Goal: Navigation & Orientation: Find specific page/section

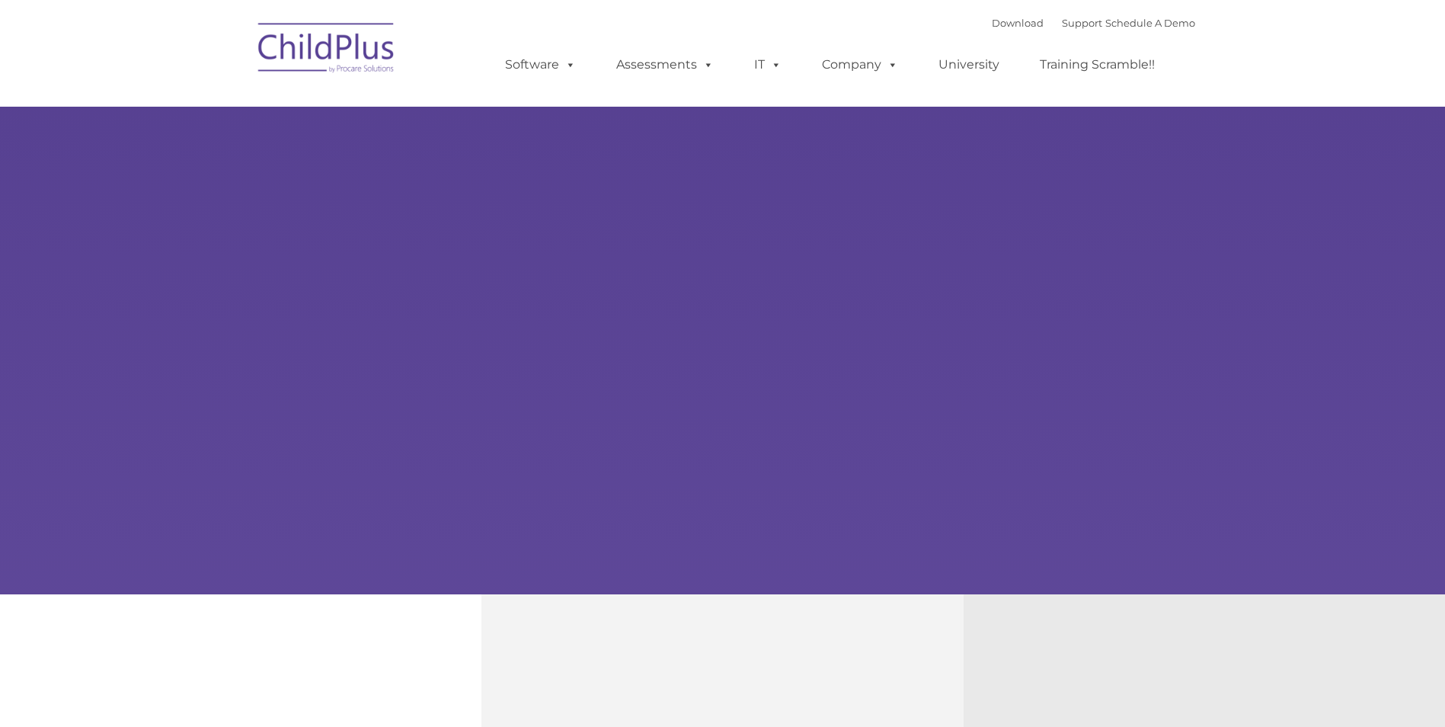
select select "MEDIUM"
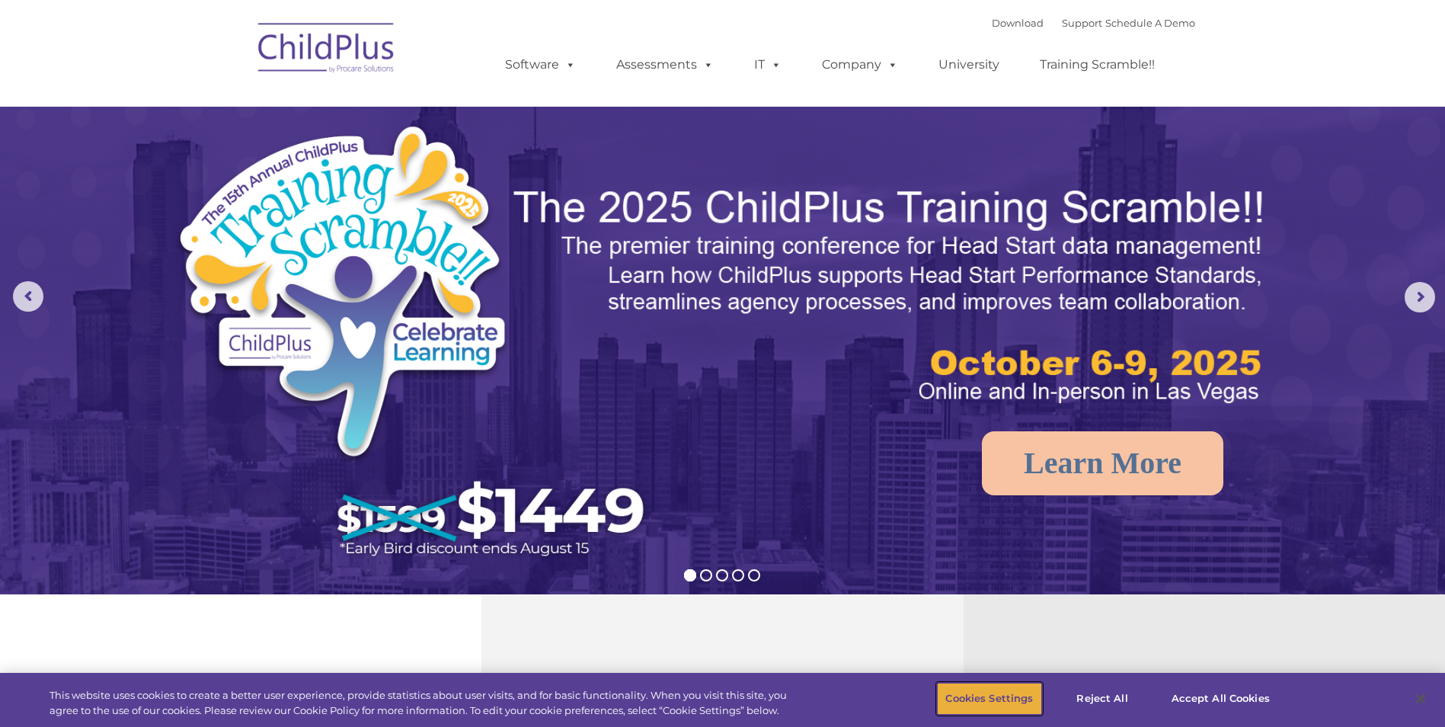
click at [1021, 694] on button "Cookies Settings" at bounding box center [989, 699] width 104 height 32
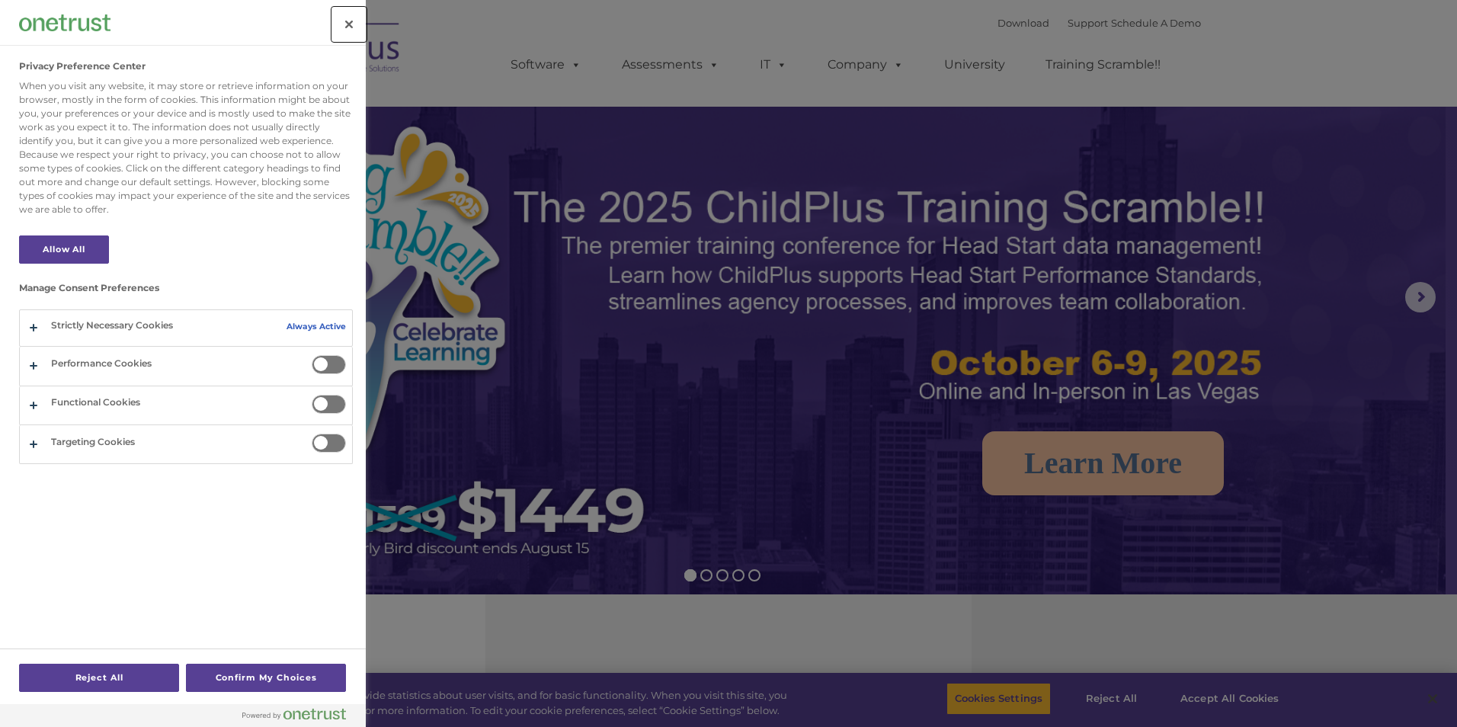
drag, startPoint x: 345, startPoint y: 24, endPoint x: 335, endPoint y: 77, distance: 54.2
click at [345, 24] on button "Close" at bounding box center [349, 25] width 34 height 34
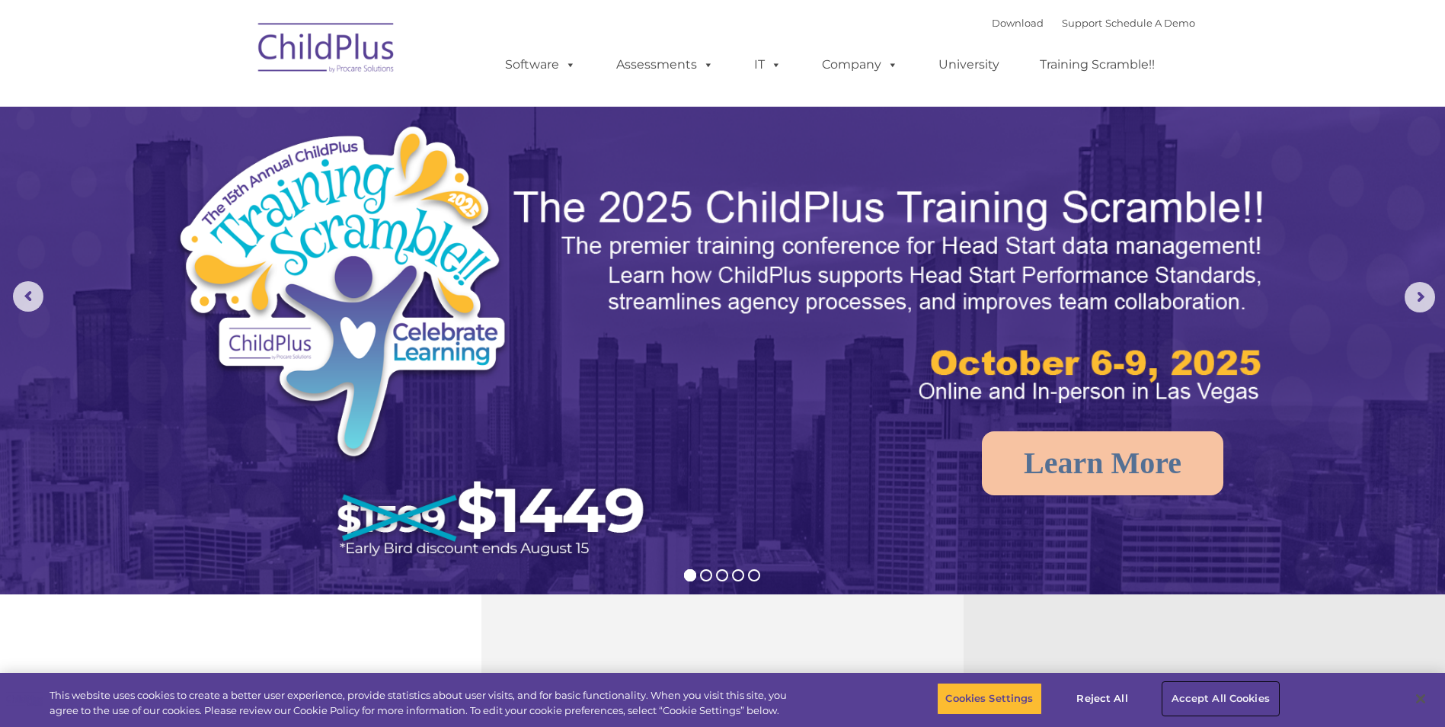
click at [1200, 696] on button "Accept All Cookies" at bounding box center [1220, 699] width 115 height 32
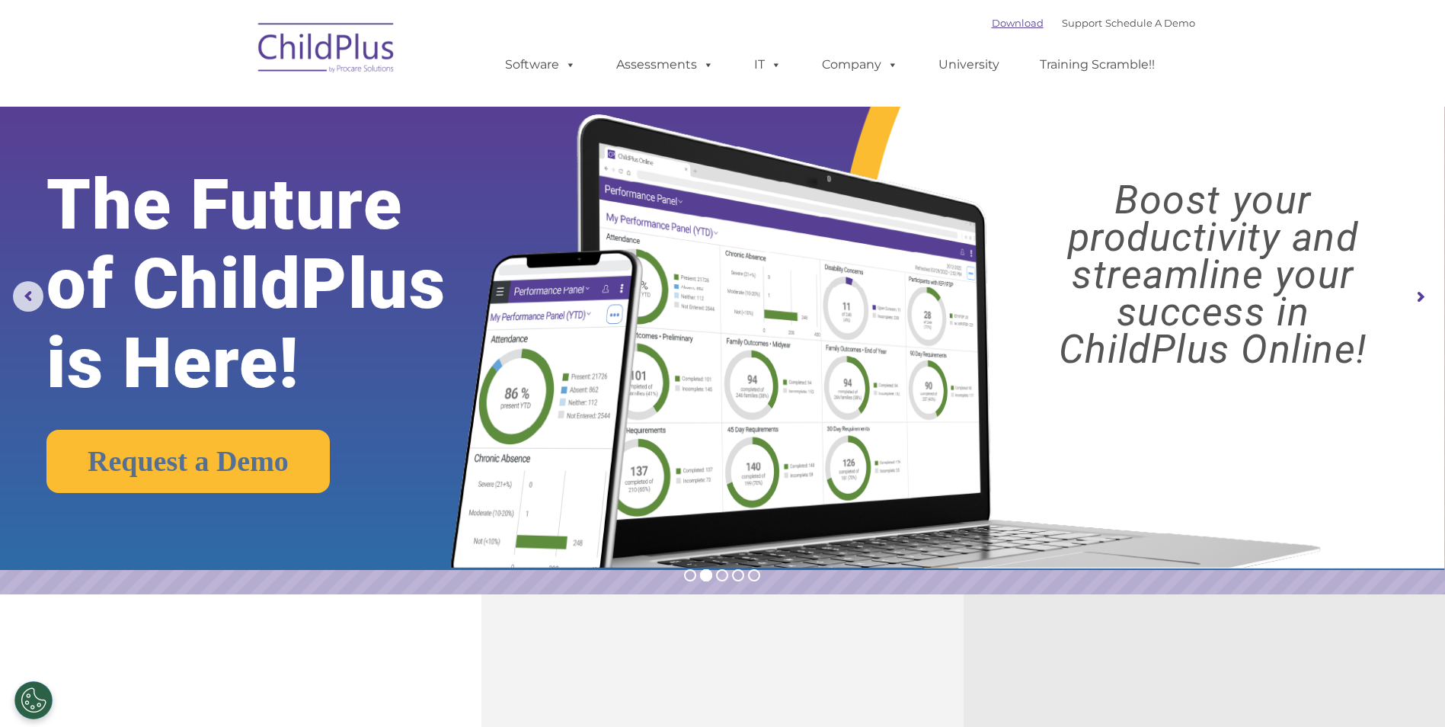
click at [1000, 18] on link "Download" at bounding box center [1018, 23] width 52 height 12
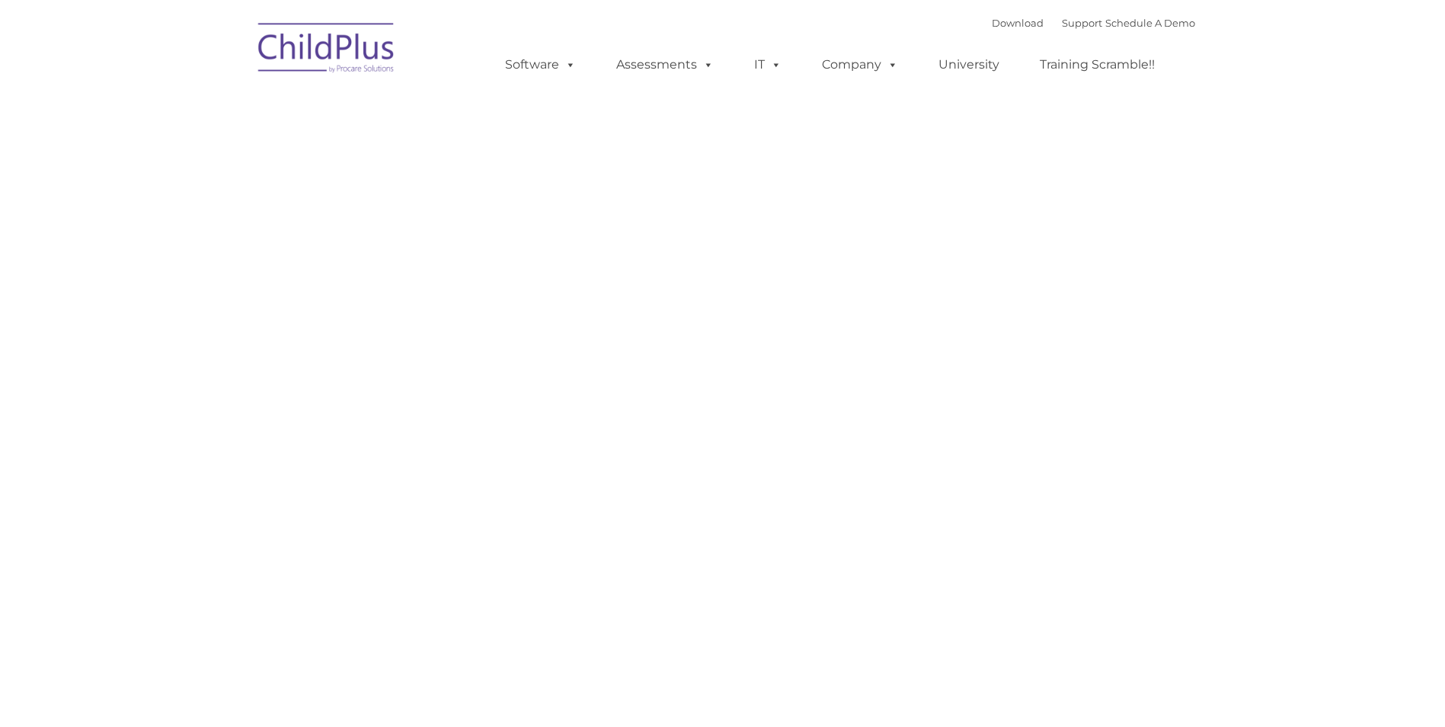
type input ""
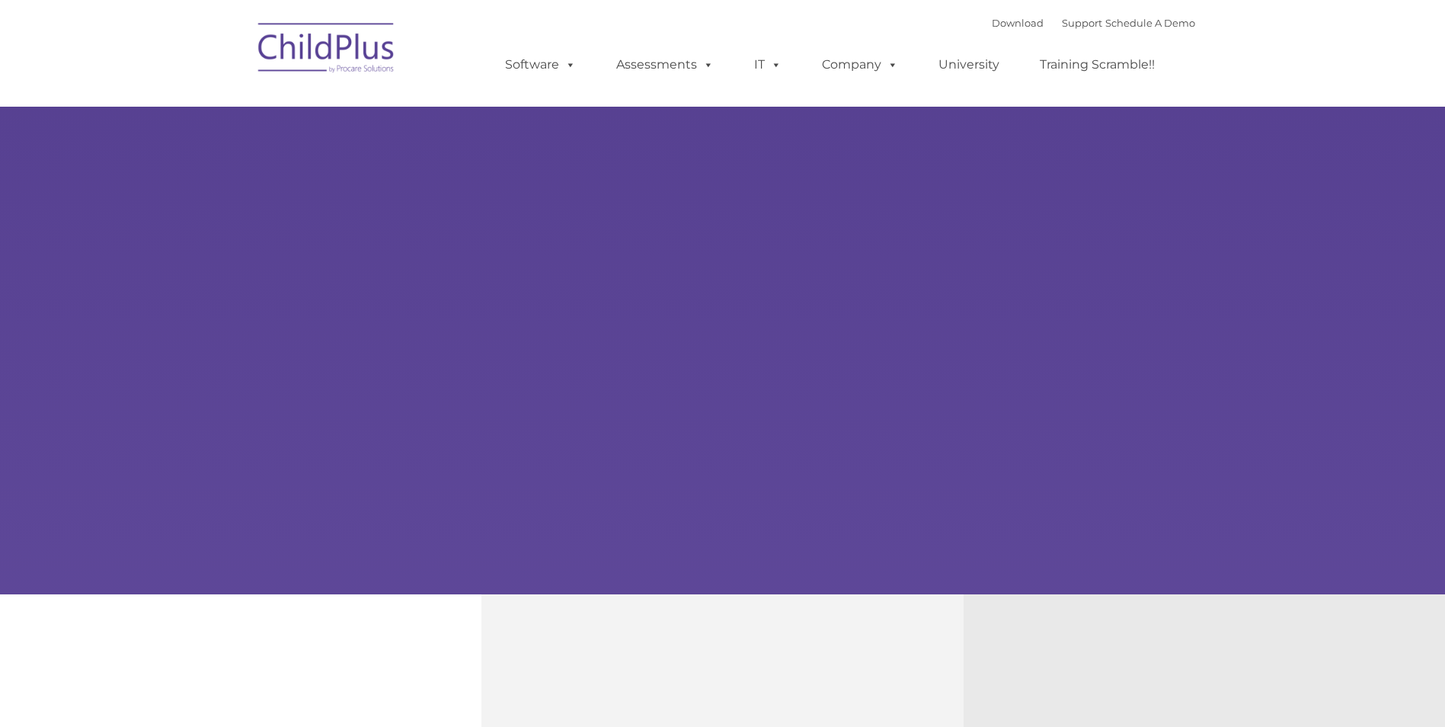
type input ""
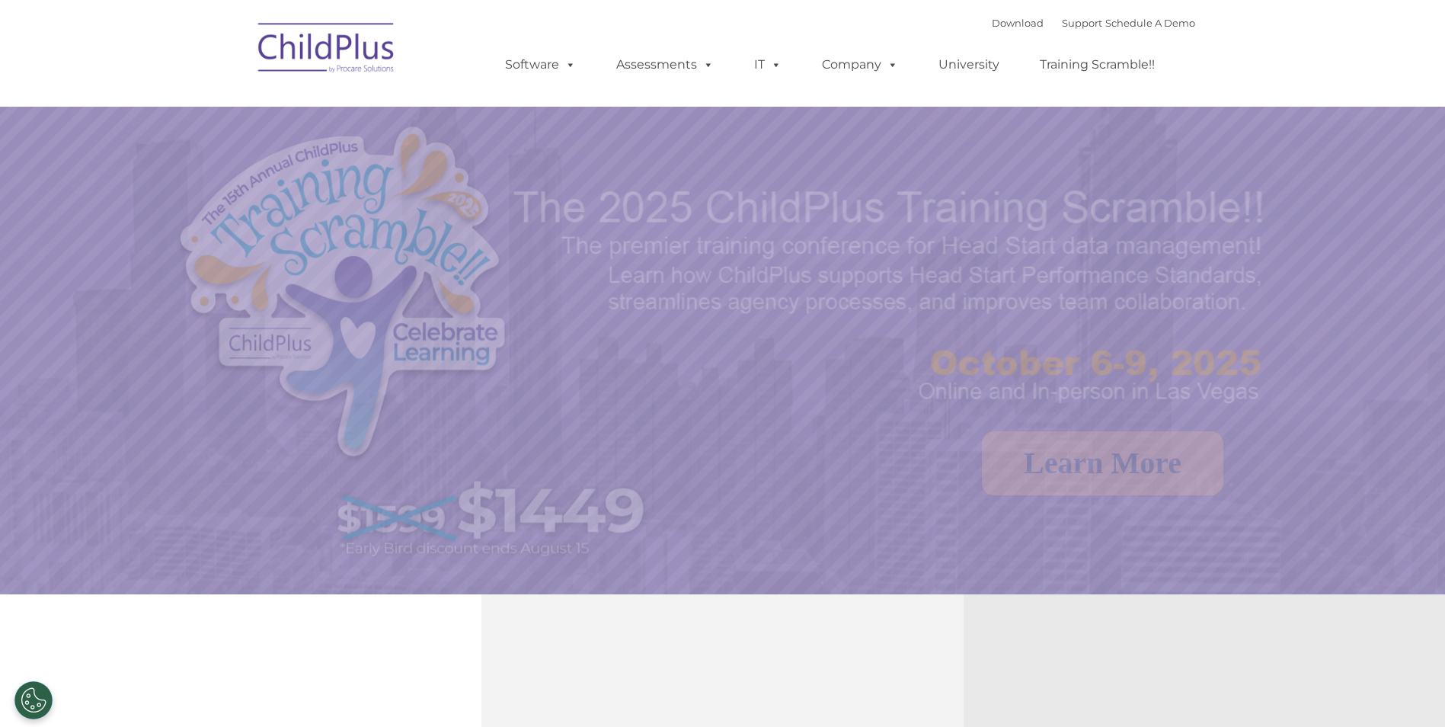
select select "MEDIUM"
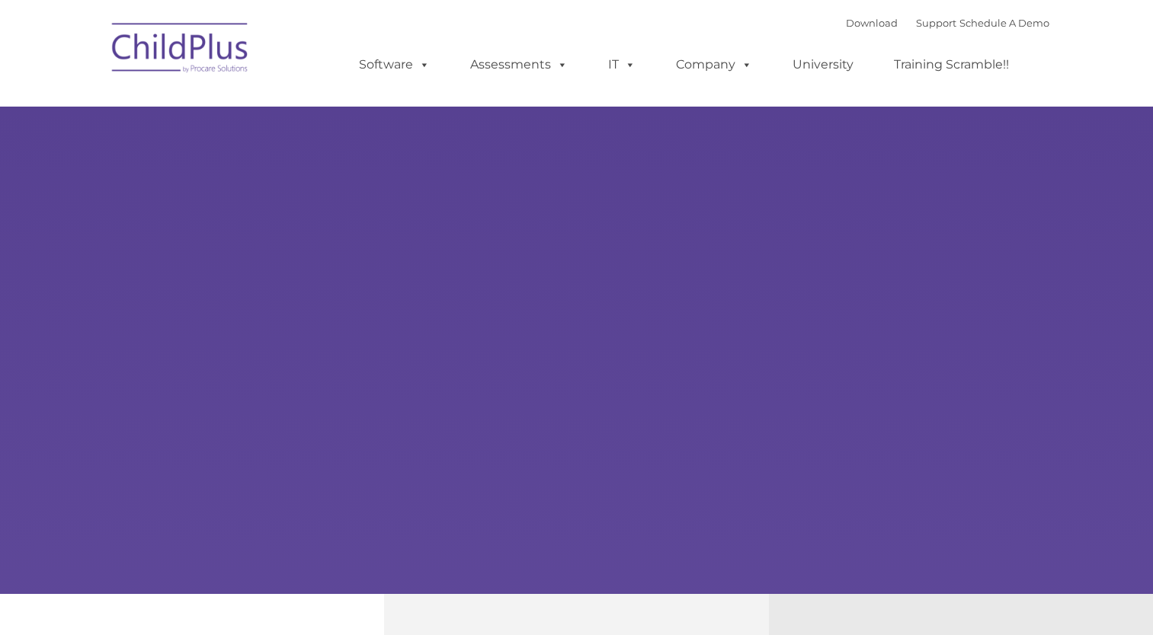
type input ""
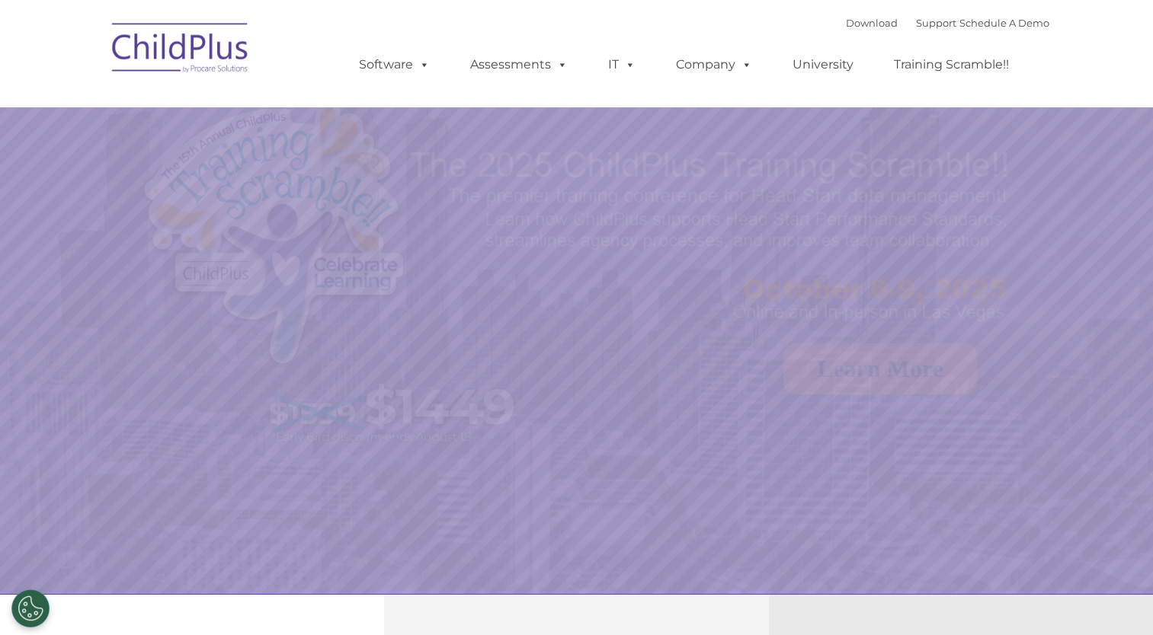
select select "MEDIUM"
